Goal: Navigation & Orientation: Understand site structure

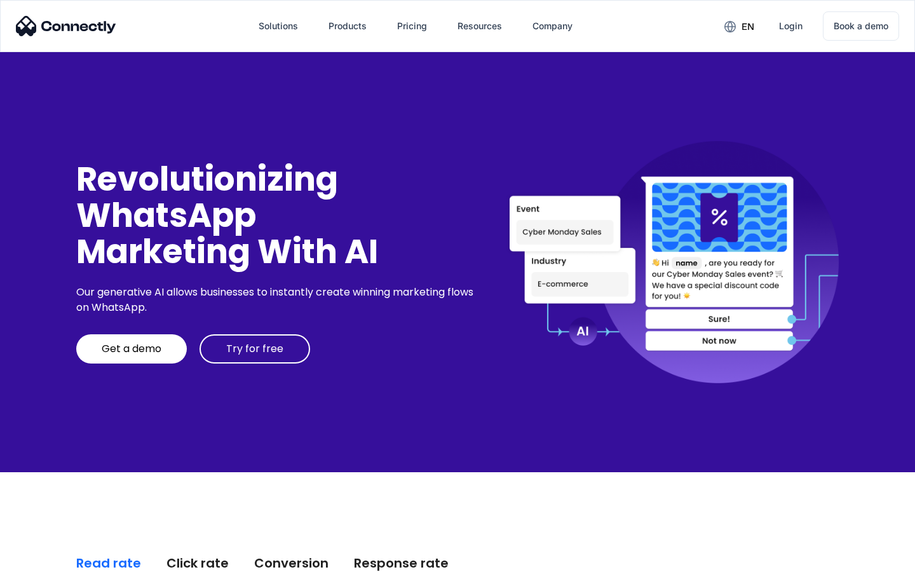
scroll to position [3236, 0]
